Goal: Information Seeking & Learning: Learn about a topic

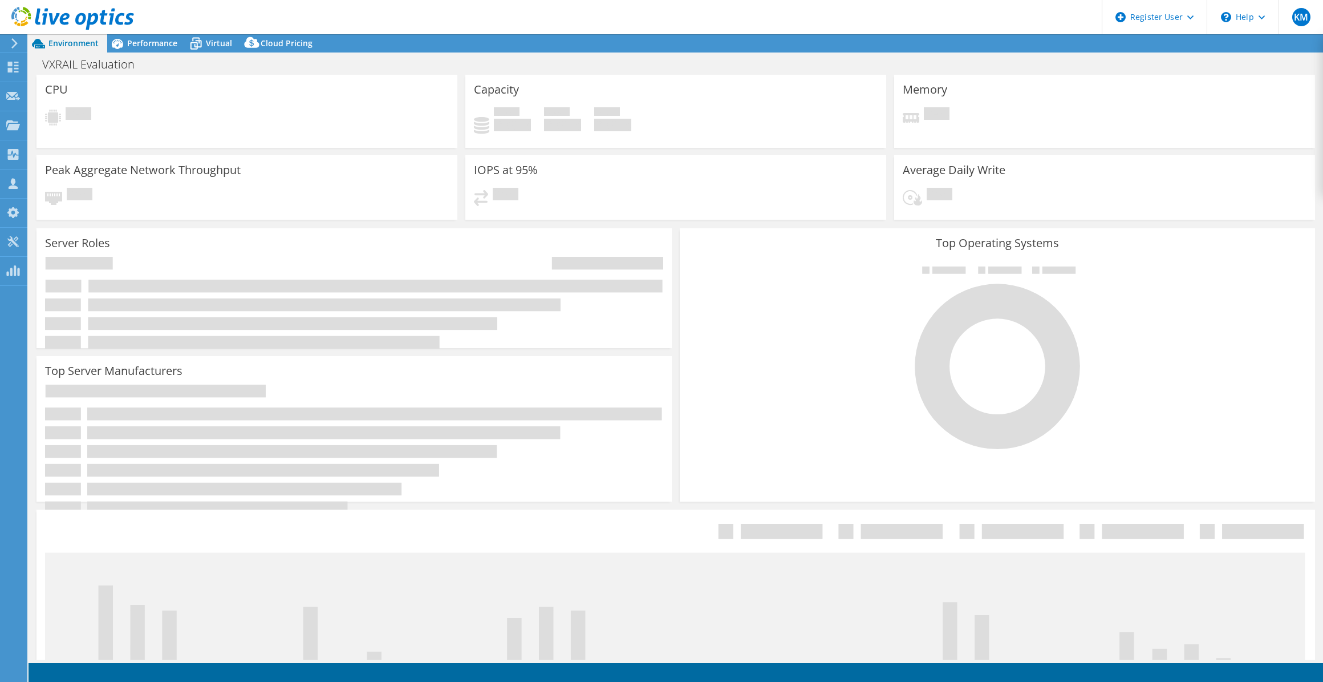
select select "USWest"
select select "USD"
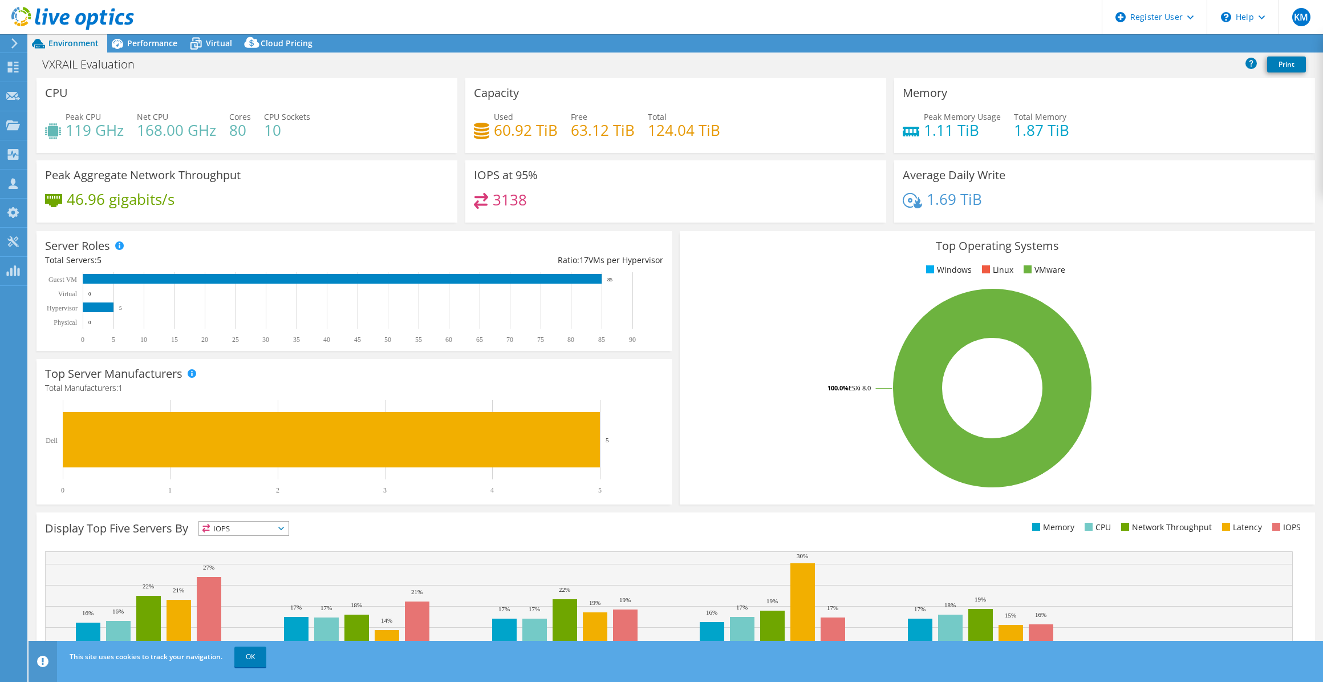
click at [205, 54] on div "VXRAIL Evaluation Print" at bounding box center [676, 64] width 1295 height 21
click at [209, 44] on span "Virtual" at bounding box center [219, 43] width 26 height 11
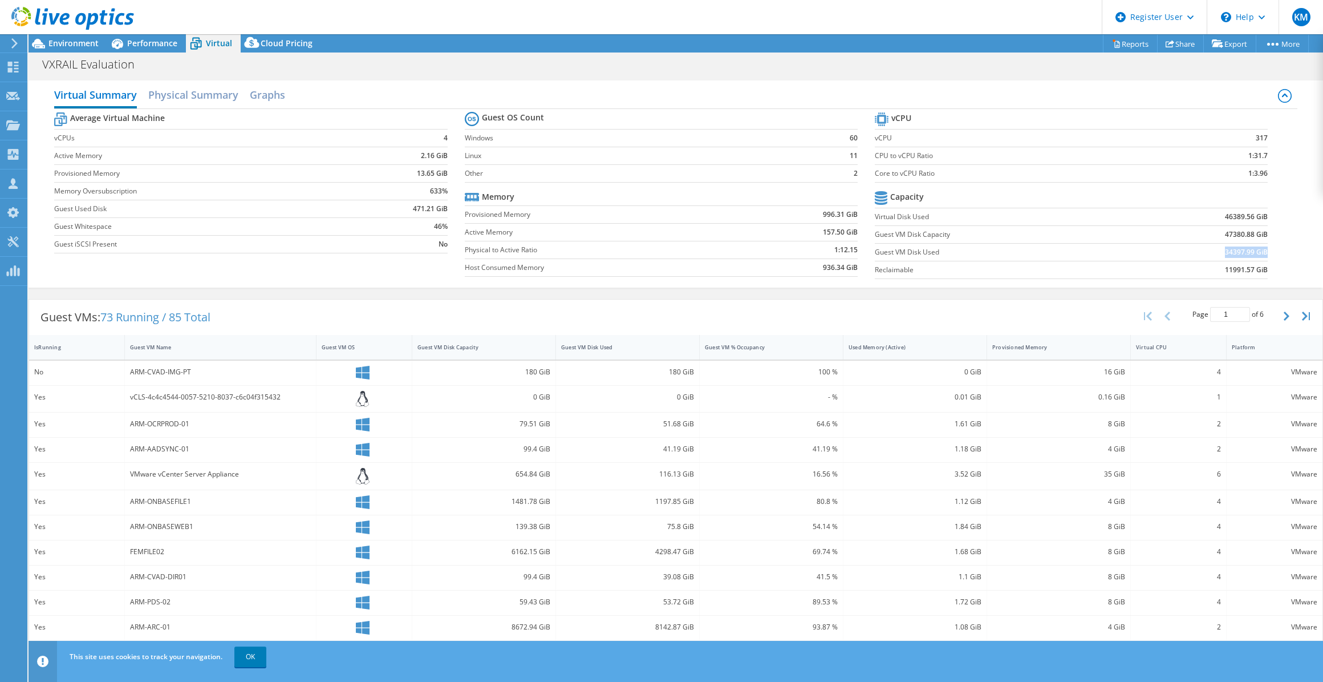
drag, startPoint x: 1217, startPoint y: 252, endPoint x: 1260, endPoint y: 250, distance: 42.8
click at [1260, 250] on td "34397.99 GiB" at bounding box center [1200, 252] width 136 height 18
click at [70, 35] on div at bounding box center [67, 19] width 134 height 38
click at [74, 37] on div at bounding box center [67, 19] width 134 height 38
click at [74, 39] on span "Environment" at bounding box center [73, 43] width 50 height 11
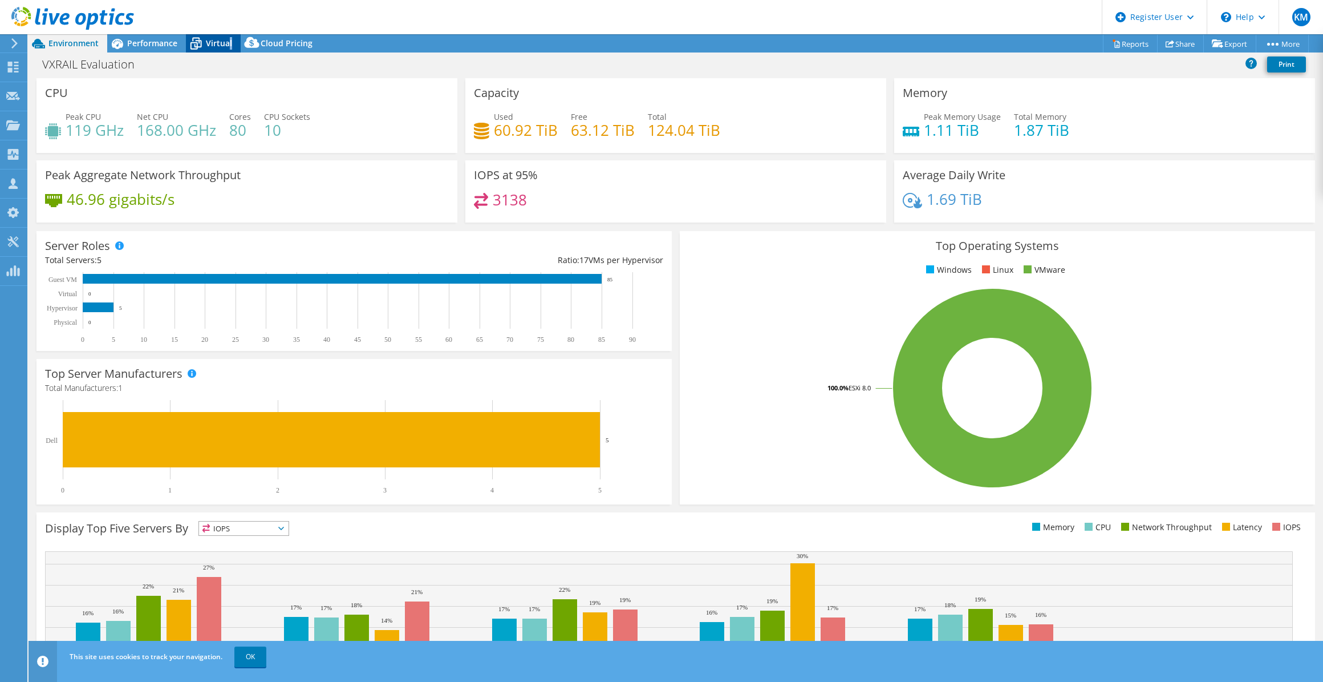
click at [231, 40] on div "Virtual" at bounding box center [213, 43] width 55 height 18
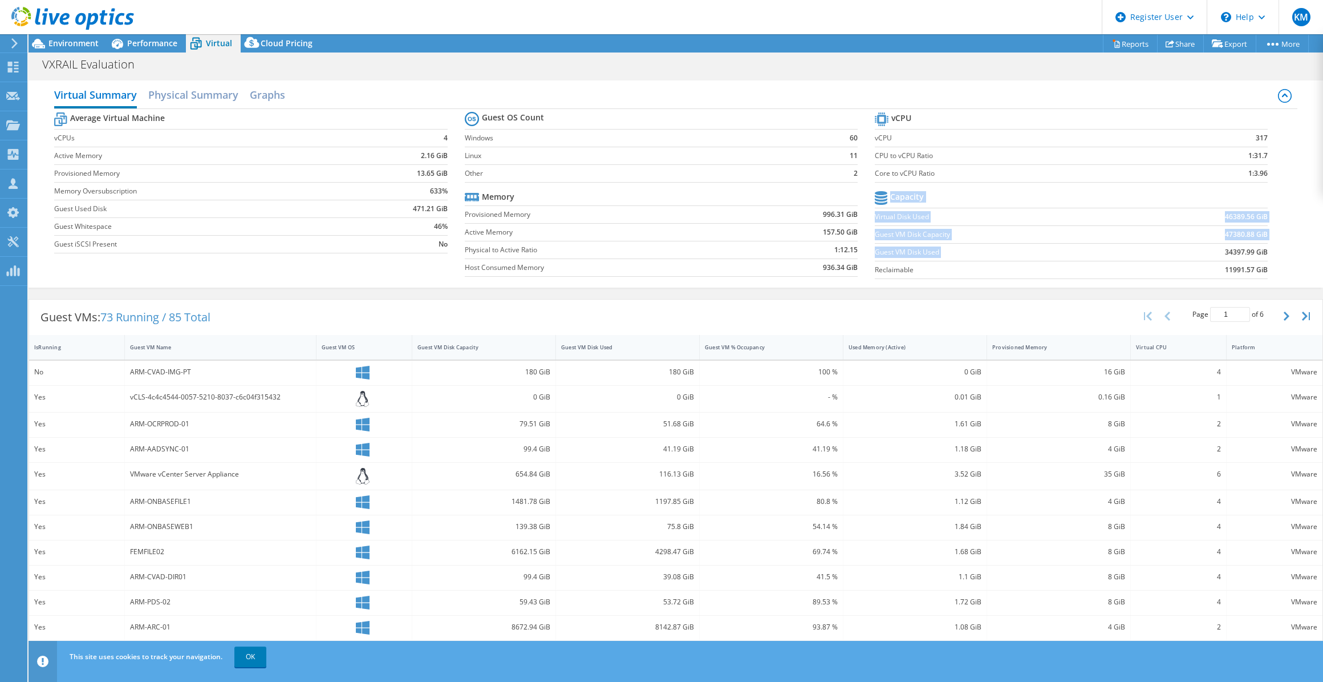
drag, startPoint x: 1217, startPoint y: 253, endPoint x: 1279, endPoint y: 249, distance: 62.3
click at [1279, 249] on div "Average Virtual Machine vCPUs 4 Active Memory 2.16 GiB Provisioned Memory 13.65…" at bounding box center [675, 197] width 1243 height 176
drag, startPoint x: 1279, startPoint y: 249, endPoint x: 1264, endPoint y: 249, distance: 14.8
click at [1264, 249] on section "vCPU vCPU 317 CPU to vCPU Ratio 1:31.7 Core to vCPU Ratio 1:3.96 Capacity Virtu…" at bounding box center [1080, 197] width 410 height 175
